Goal: Information Seeking & Learning: Check status

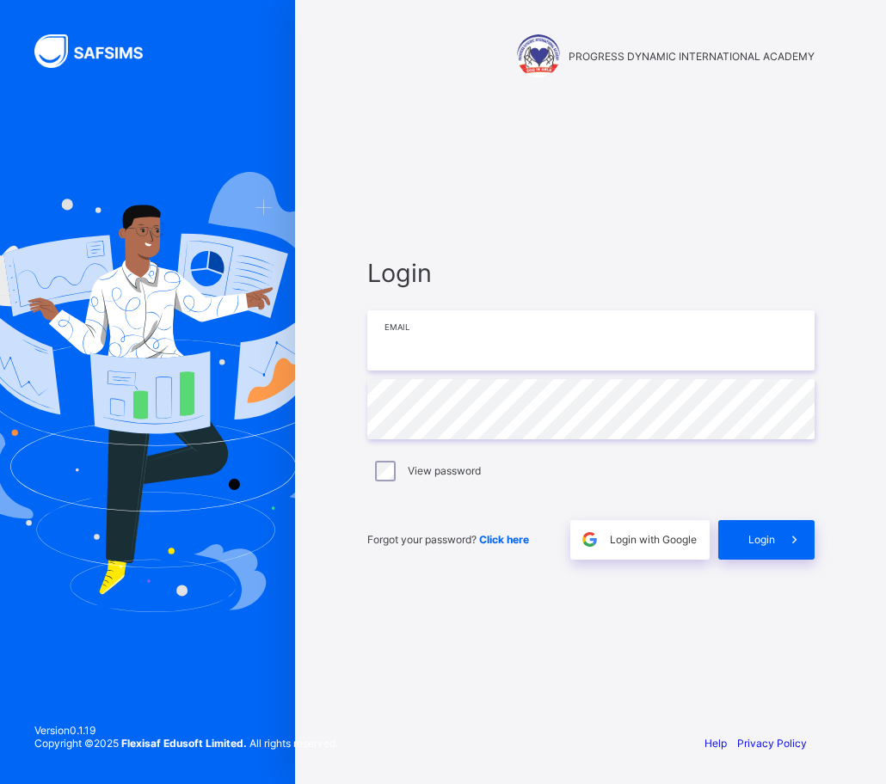
click at [450, 354] on input "email" at bounding box center [590, 340] width 447 height 60
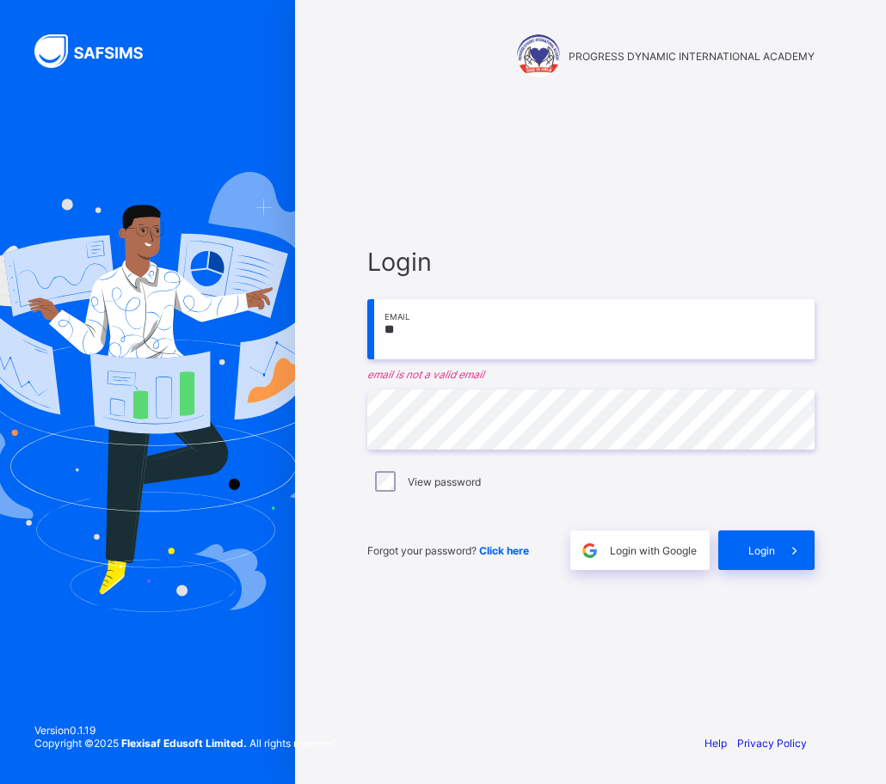
type input "*"
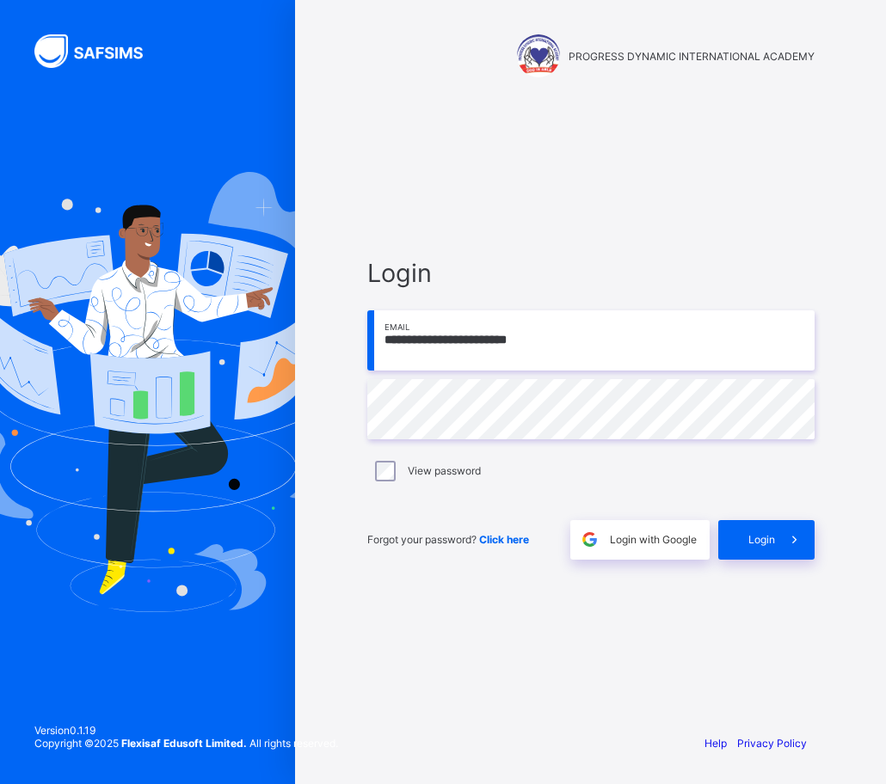
type input "**********"
click at [749, 543] on span "Login" at bounding box center [761, 539] width 27 height 13
click at [401, 336] on input "email" at bounding box center [590, 340] width 447 height 60
type input "**********"
click at [764, 536] on span "Login" at bounding box center [761, 539] width 27 height 13
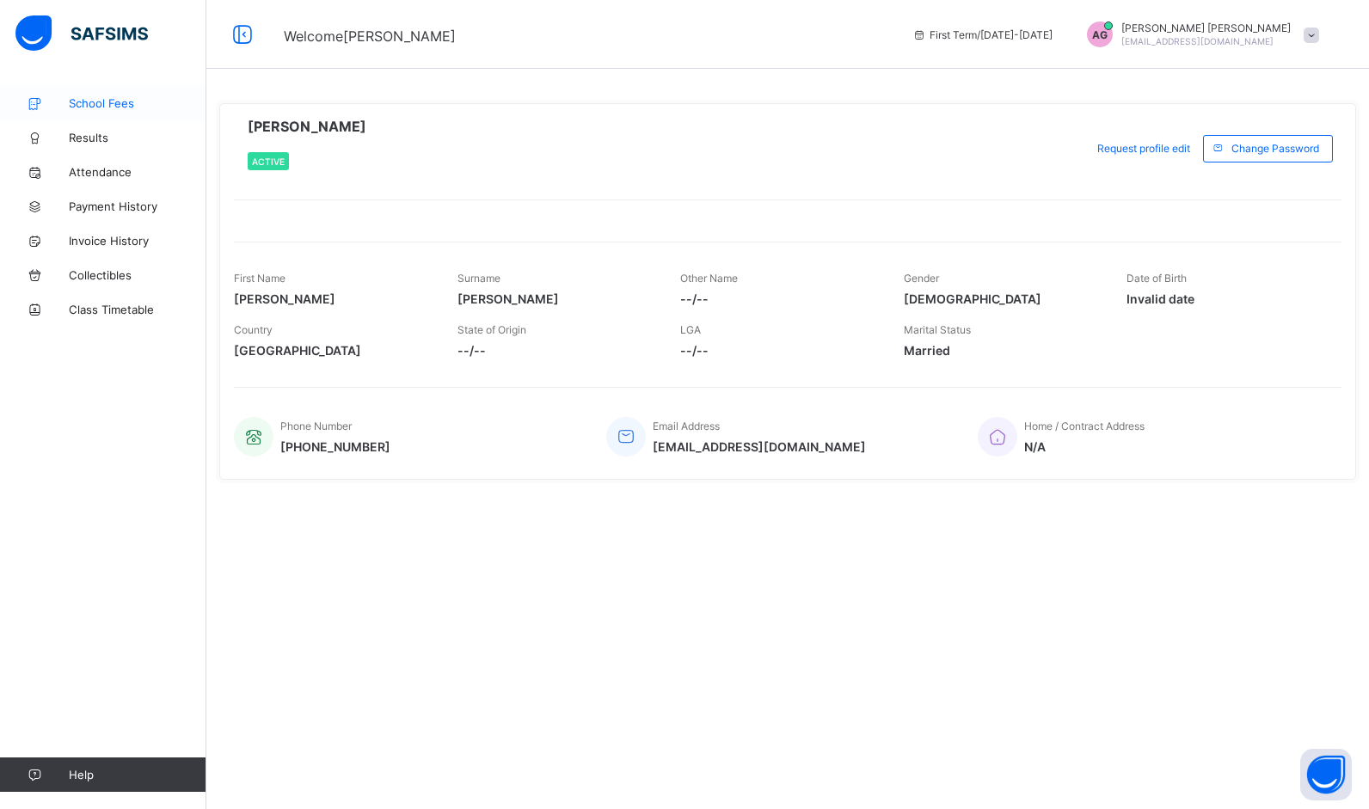
click at [102, 104] on span "School Fees" at bounding box center [138, 103] width 138 height 14
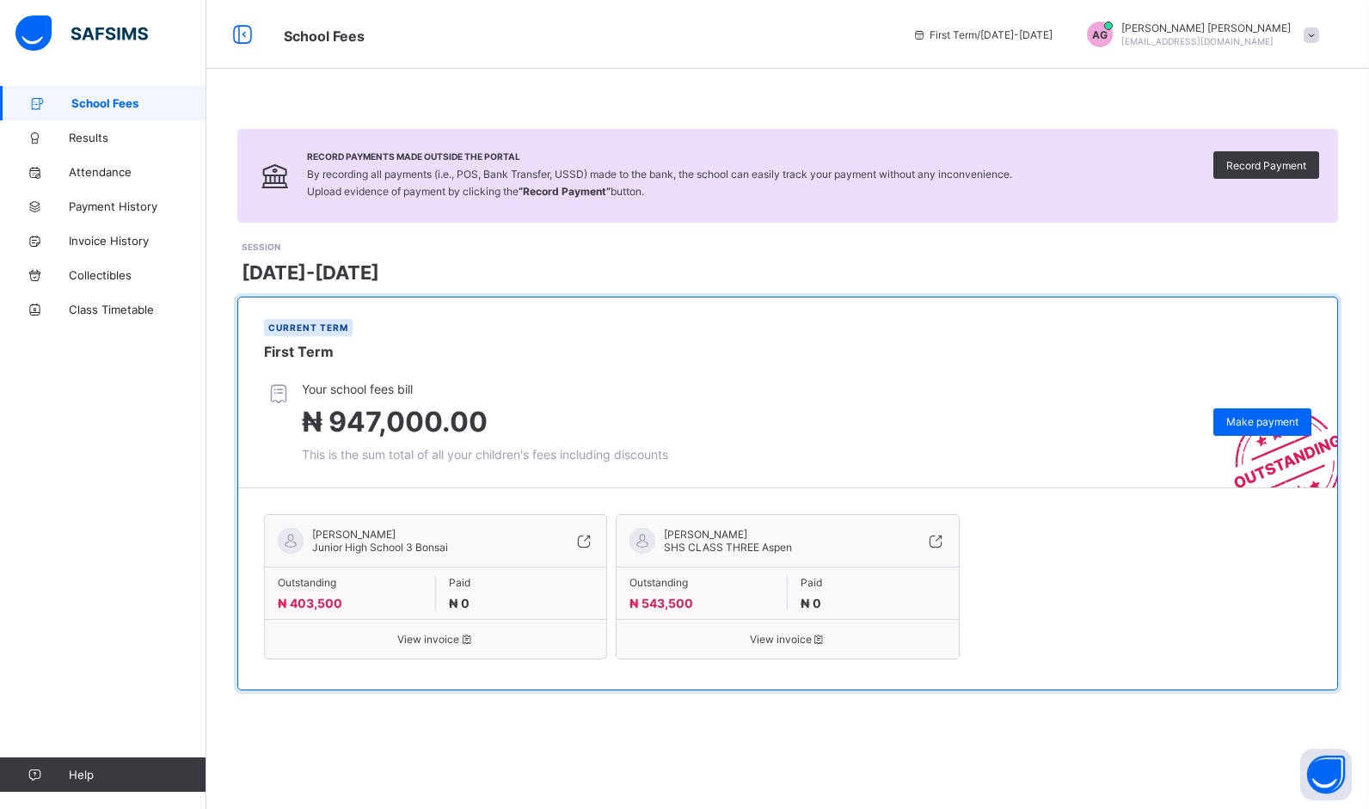
click at [790, 636] on span "View invoice" at bounding box center [788, 639] width 316 height 13
click at [409, 635] on span "View invoice" at bounding box center [436, 639] width 316 height 13
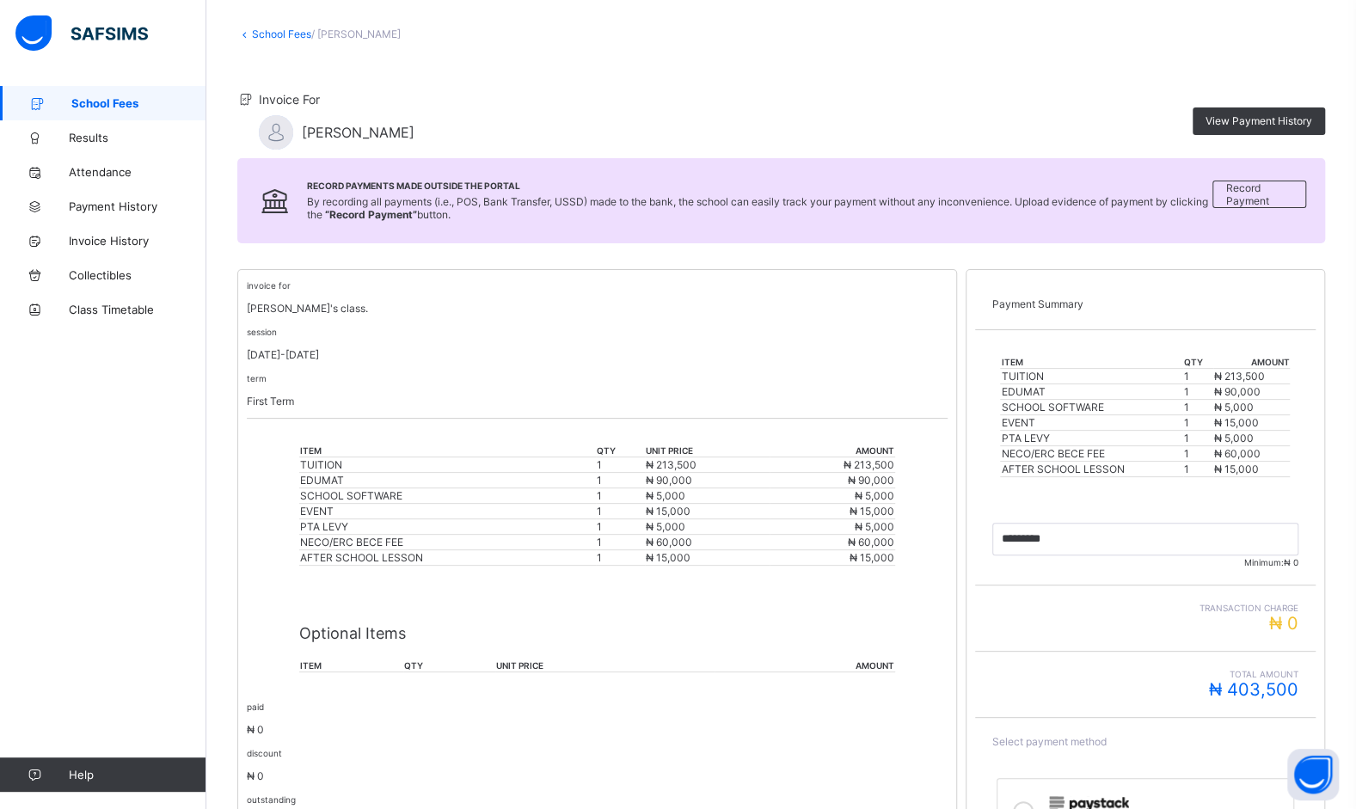
scroll to position [86, 0]
click at [89, 136] on span "Results" at bounding box center [138, 138] width 138 height 14
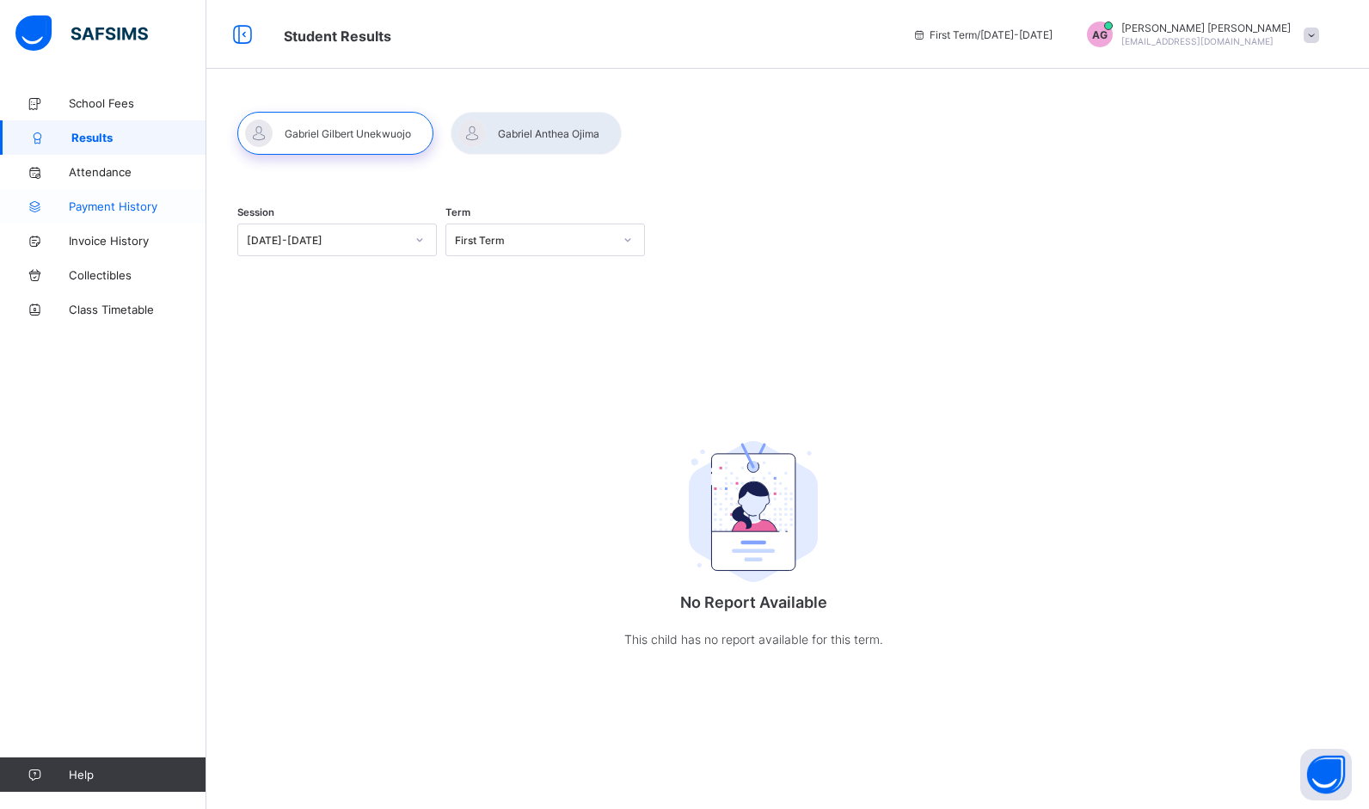
click at [111, 211] on span "Payment History" at bounding box center [138, 207] width 138 height 14
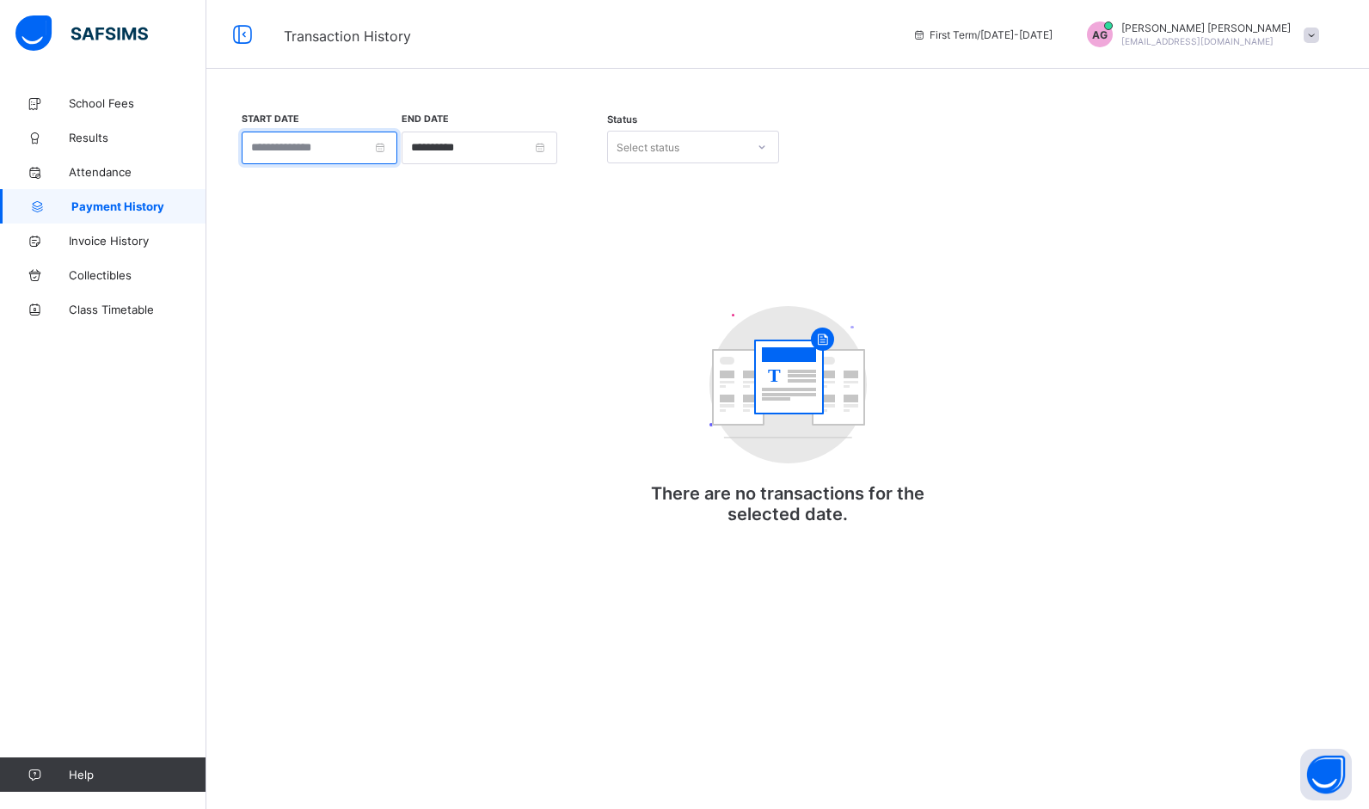
click at [300, 155] on input at bounding box center [320, 148] width 156 height 33
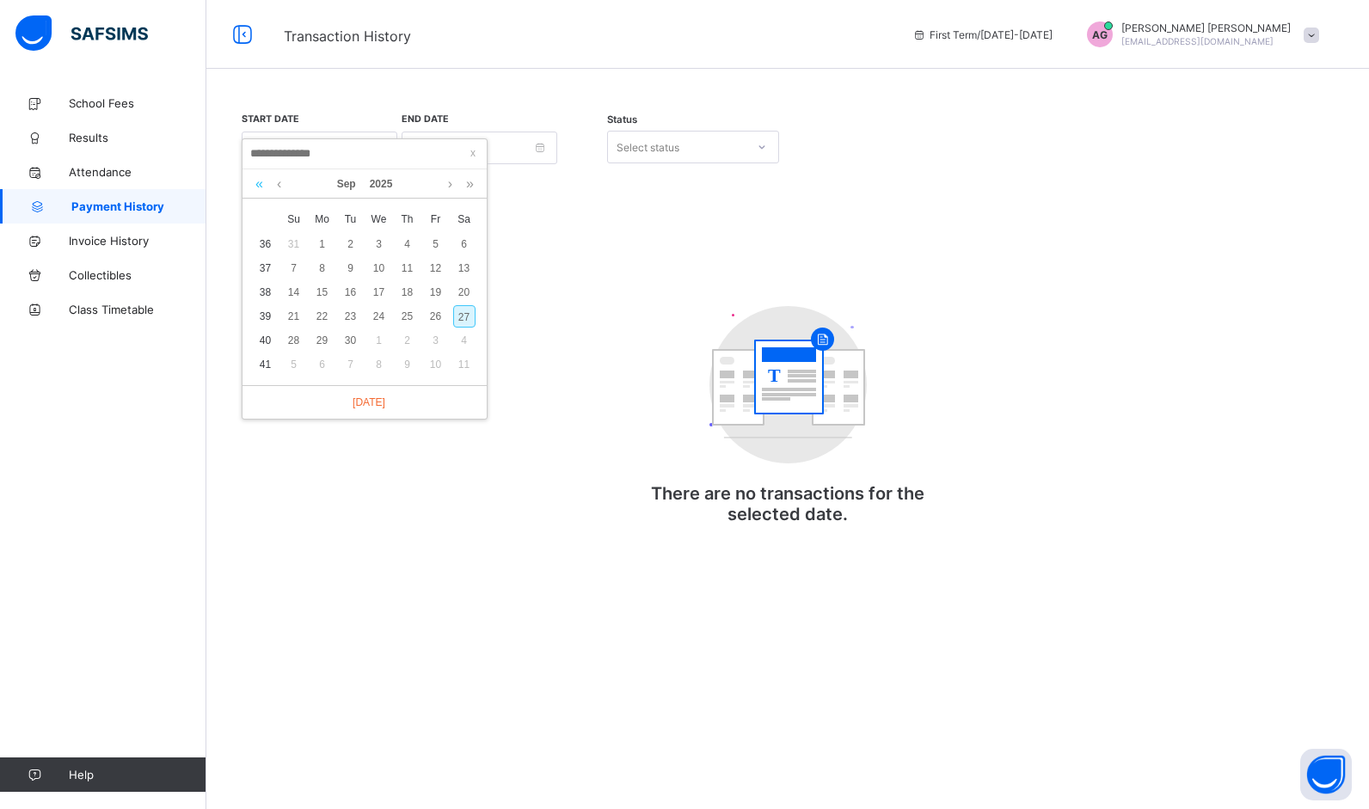
click at [261, 187] on link at bounding box center [259, 183] width 16 height 29
click at [262, 194] on link at bounding box center [259, 183] width 16 height 29
click at [373, 244] on div "1" at bounding box center [379, 244] width 22 height 22
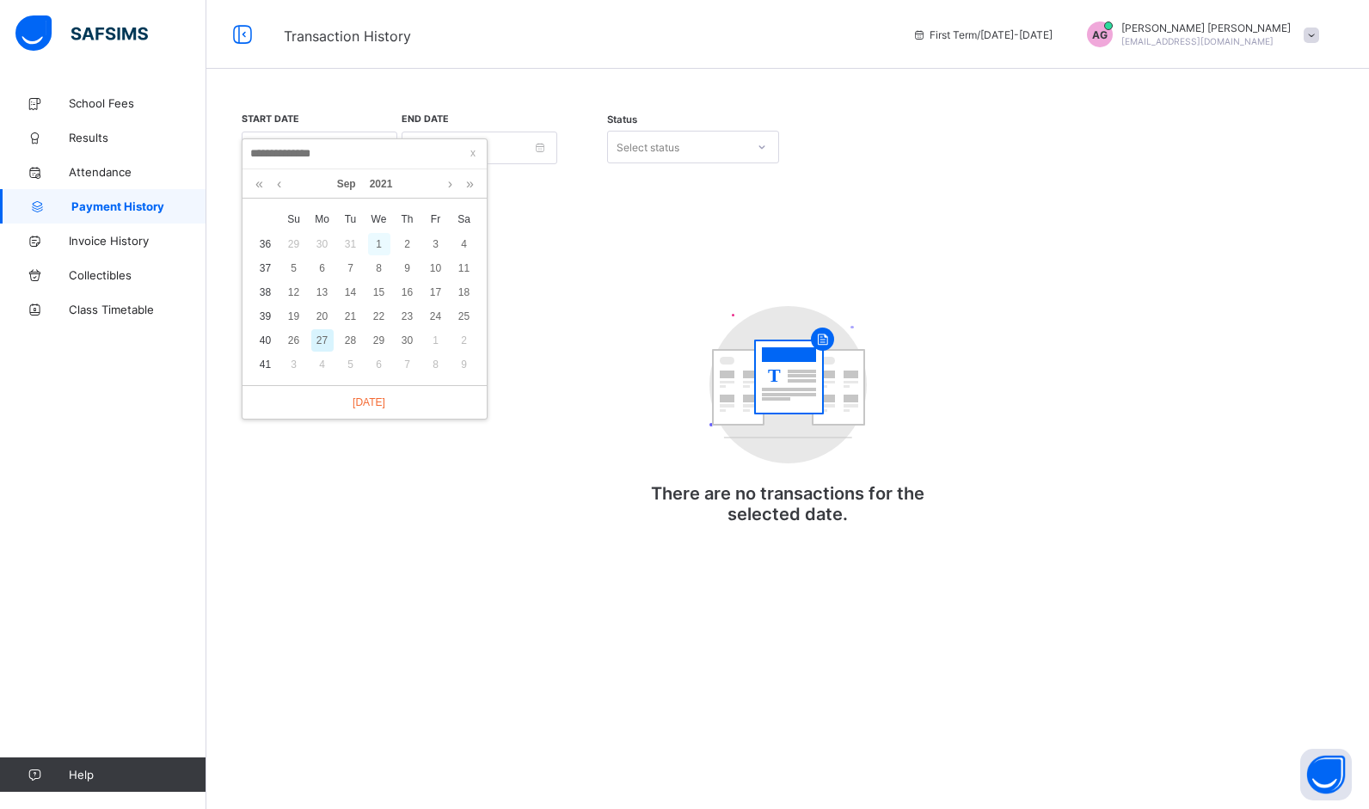
type input "**********"
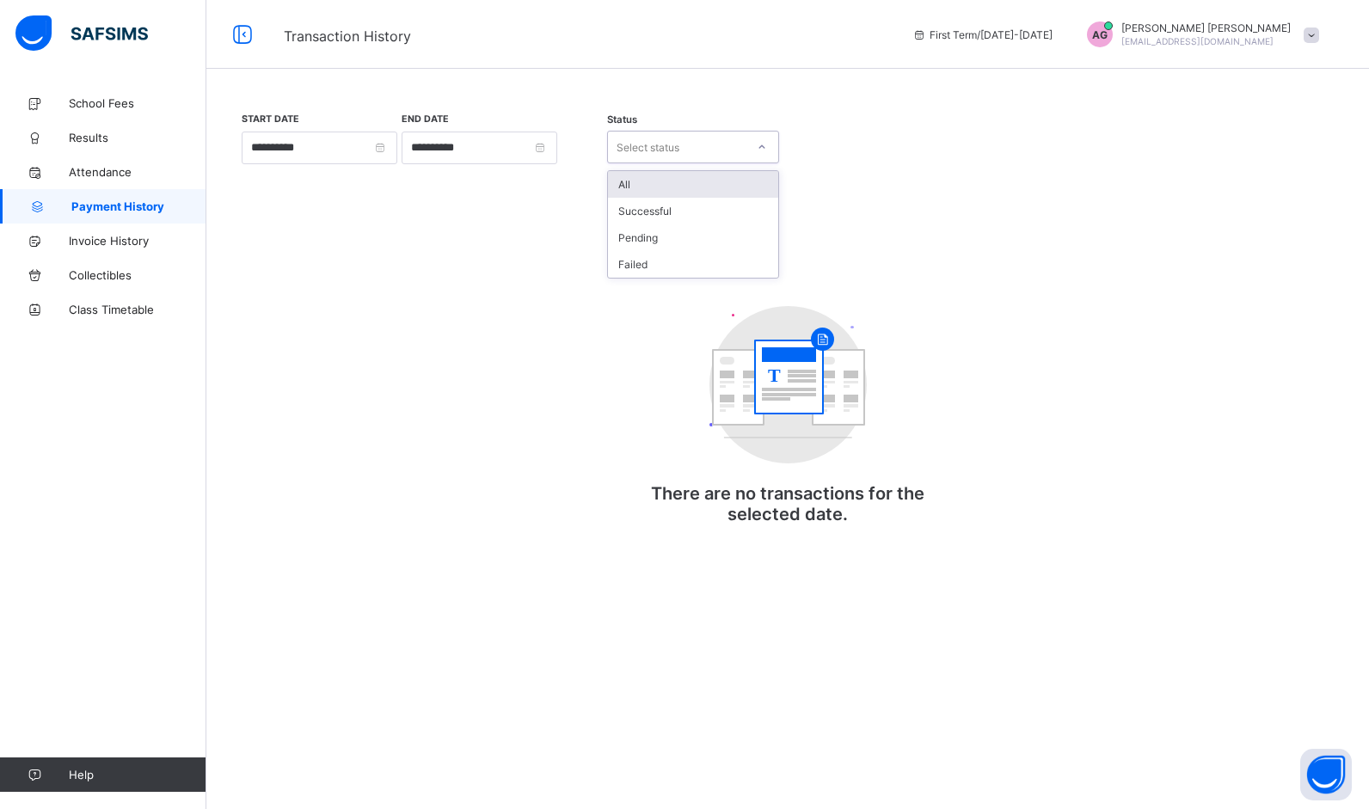
click at [758, 150] on icon at bounding box center [762, 146] width 10 height 17
click at [677, 190] on div "All" at bounding box center [693, 184] width 170 height 27
click at [759, 406] on rect at bounding box center [789, 377] width 70 height 75
click at [758, 151] on icon at bounding box center [762, 146] width 10 height 17
click at [685, 208] on div "Successful" at bounding box center [693, 211] width 170 height 27
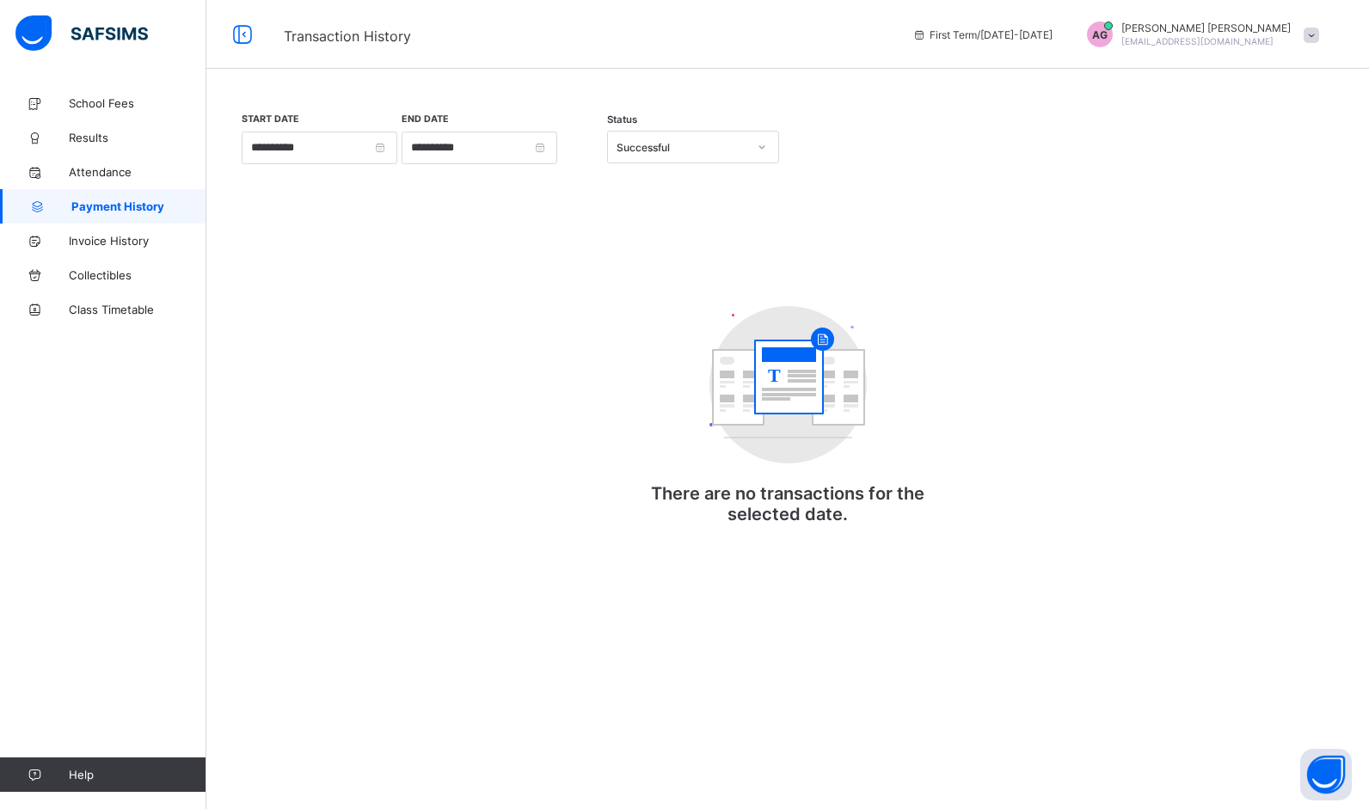
click at [786, 375] on rect at bounding box center [789, 377] width 70 height 75
click at [132, 244] on span "Invoice History" at bounding box center [138, 241] width 138 height 14
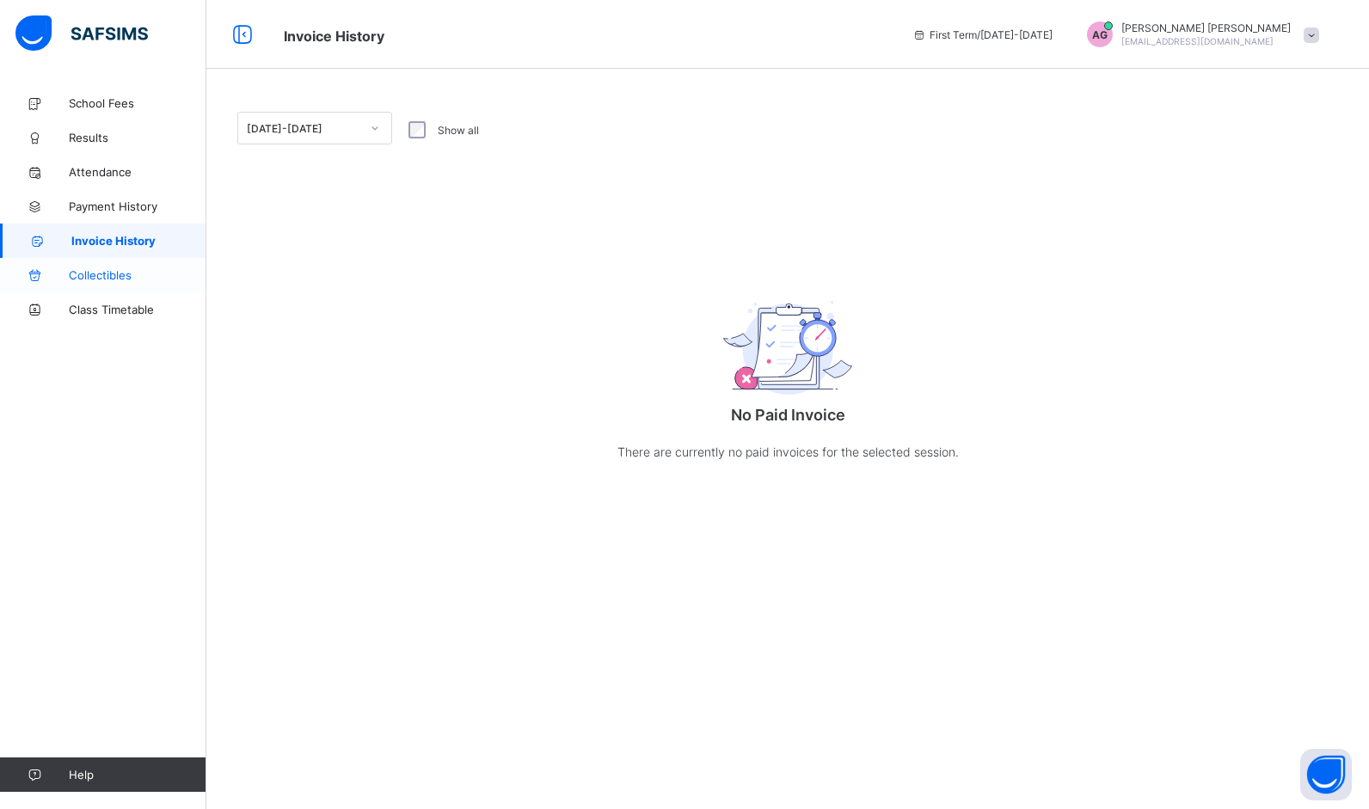
click at [122, 280] on span "Collectibles" at bounding box center [138, 275] width 138 height 14
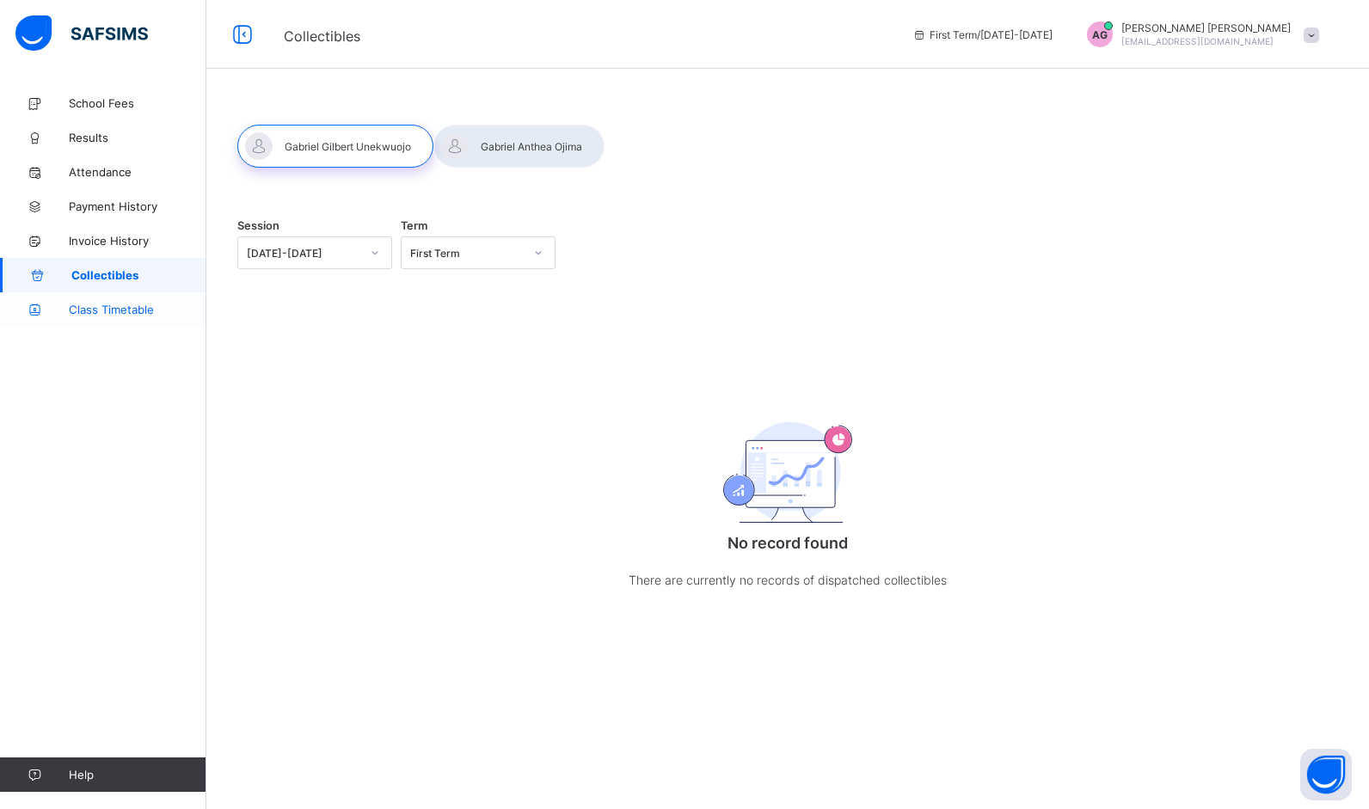
click at [122, 304] on span "Class Timetable" at bounding box center [138, 310] width 138 height 14
